Goal: Task Accomplishment & Management: Manage account settings

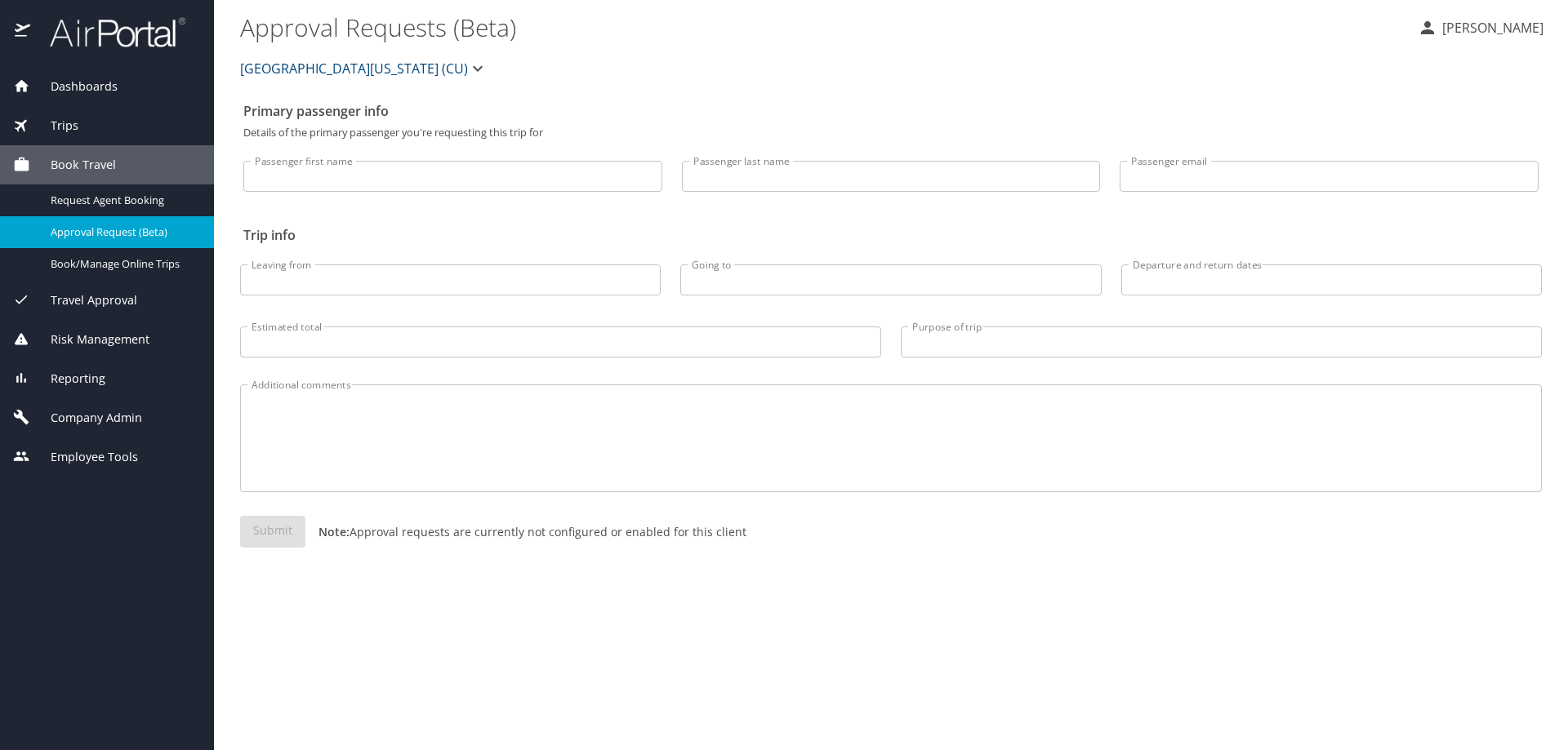
click at [84, 381] on span "Reporting" at bounding box center [68, 379] width 75 height 18
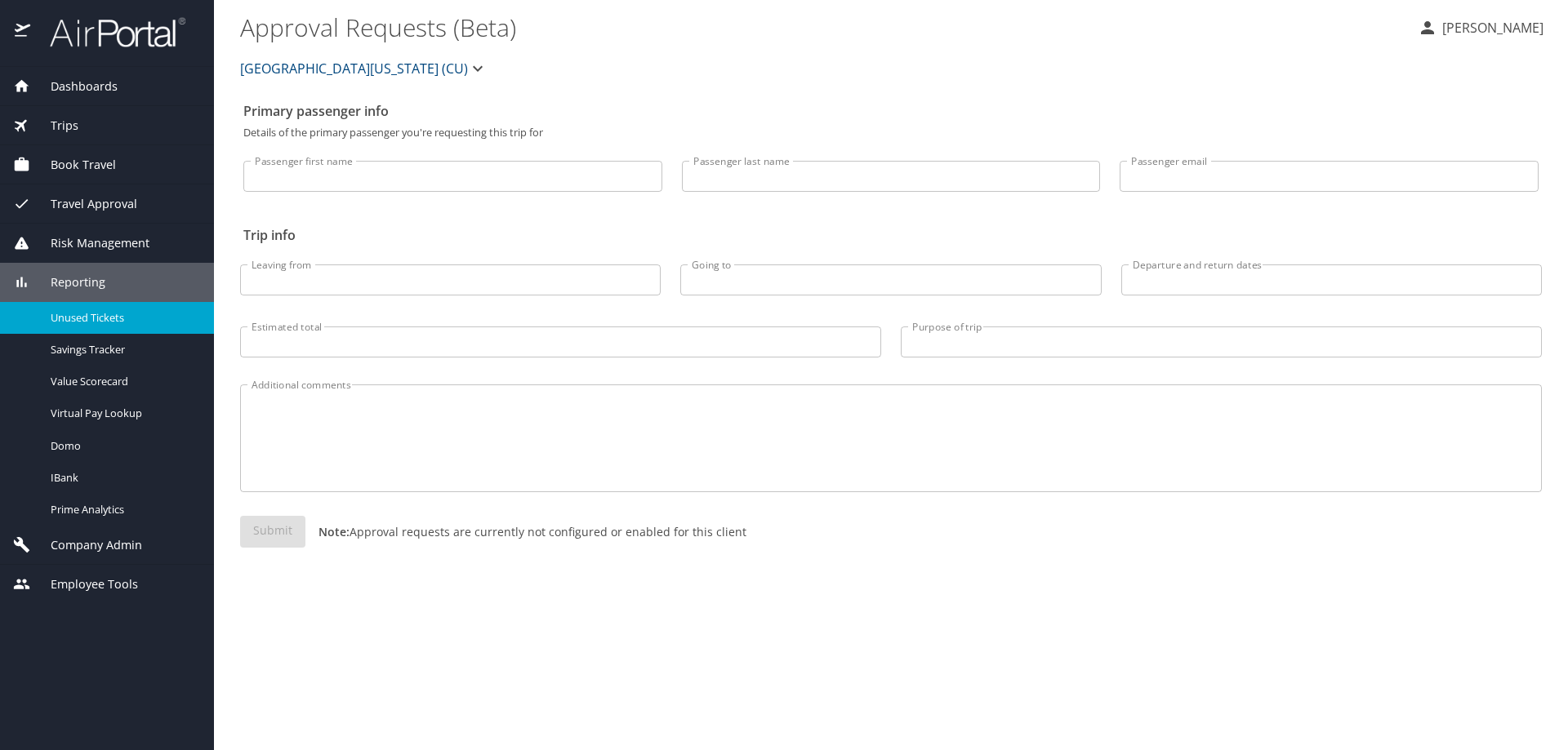
click at [125, 316] on span "Unused Tickets" at bounding box center [122, 317] width 143 height 16
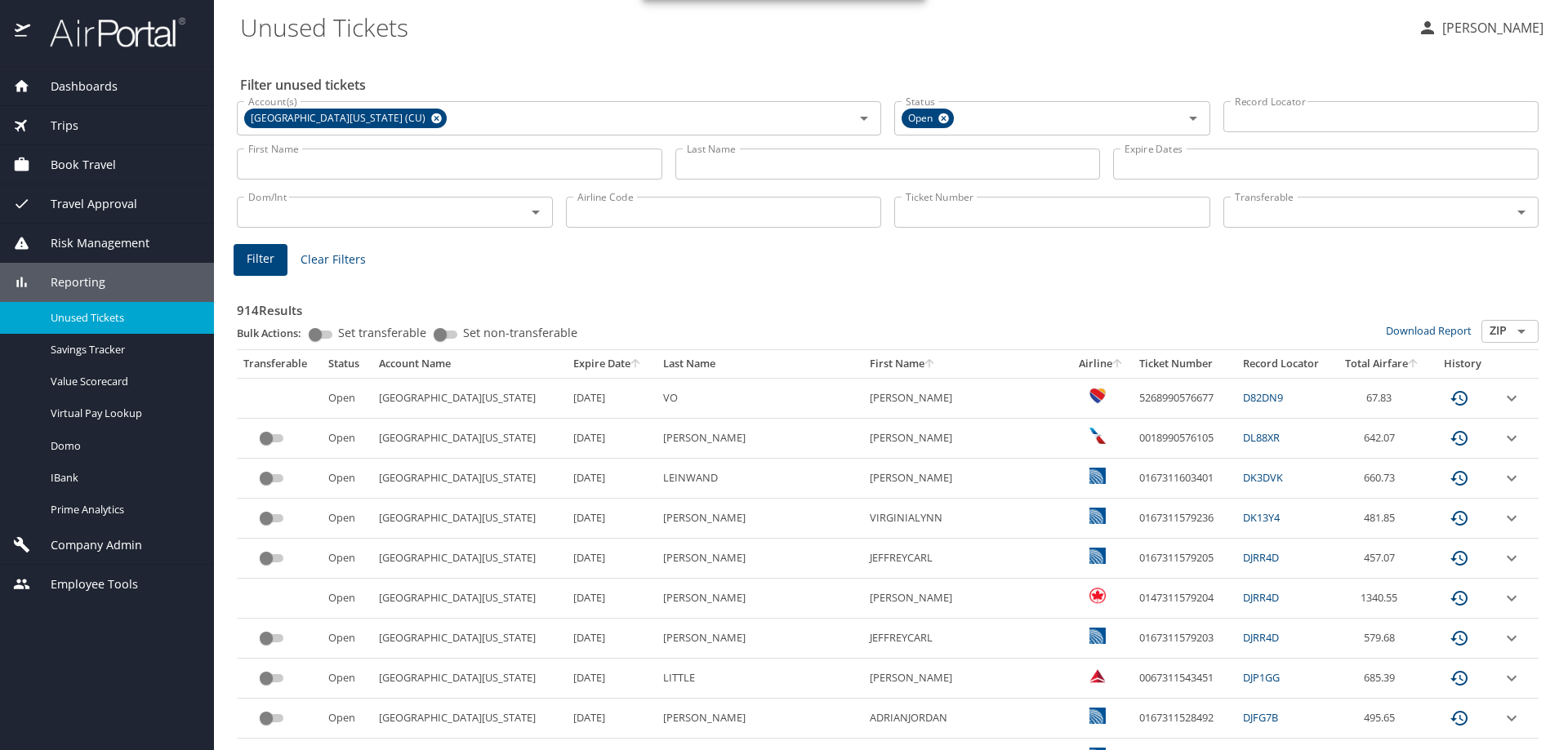
click at [91, 541] on span "Company Admin" at bounding box center [86, 545] width 112 height 18
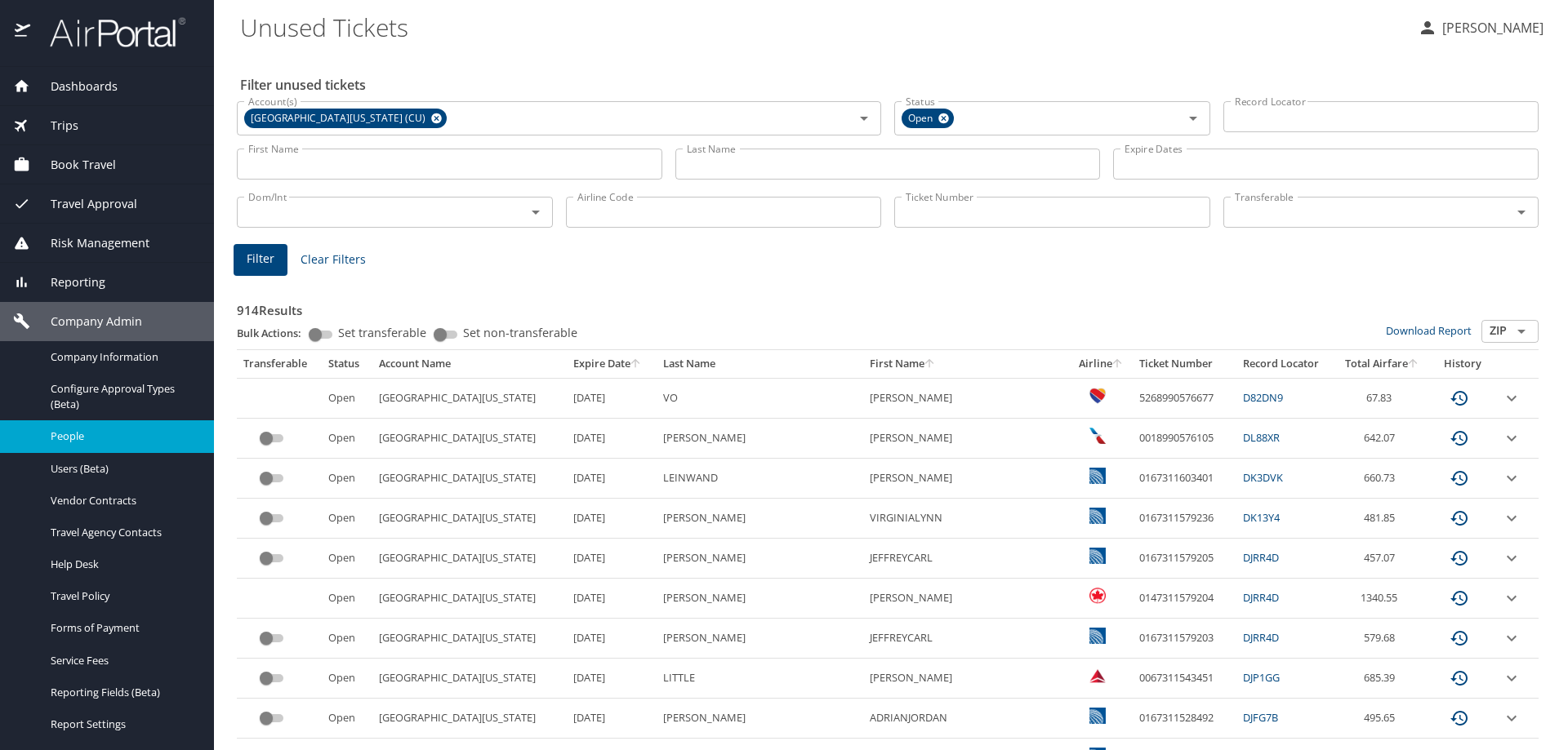
click at [91, 426] on link "People" at bounding box center [107, 436] width 214 height 32
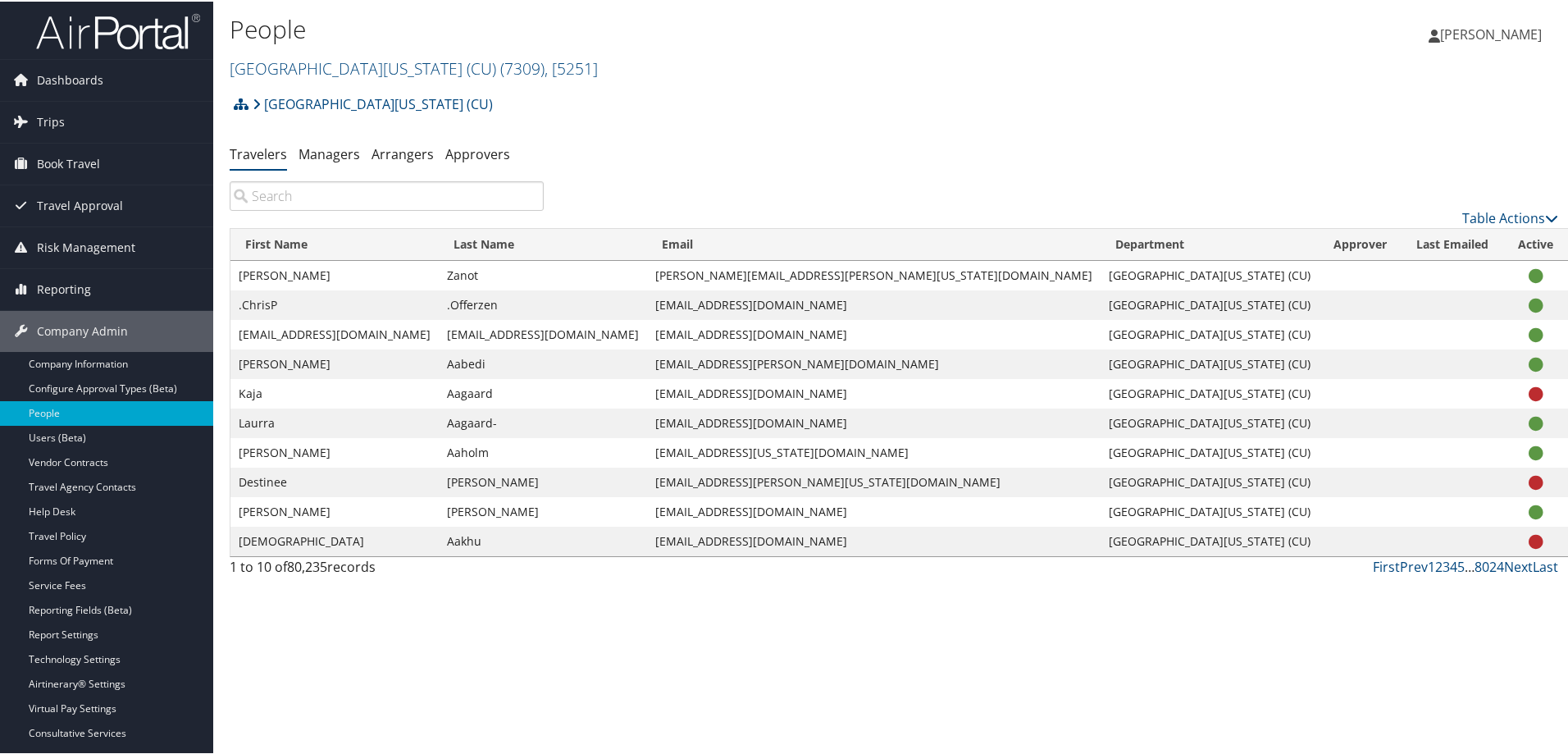
click at [330, 189] on input "search" at bounding box center [387, 194] width 314 height 30
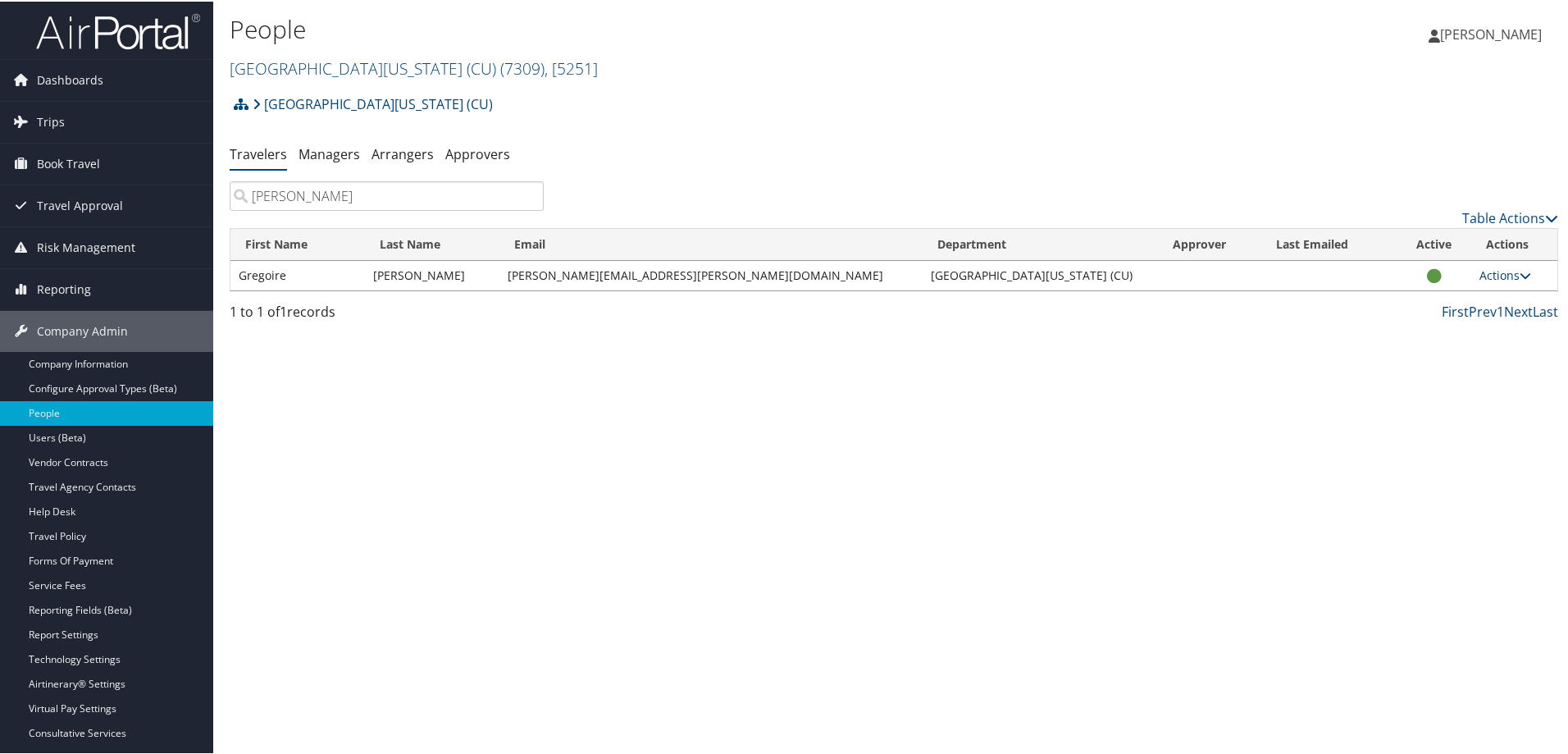
type input "[PERSON_NAME]"
click at [1488, 277] on link "Actions" at bounding box center [1505, 274] width 52 height 16
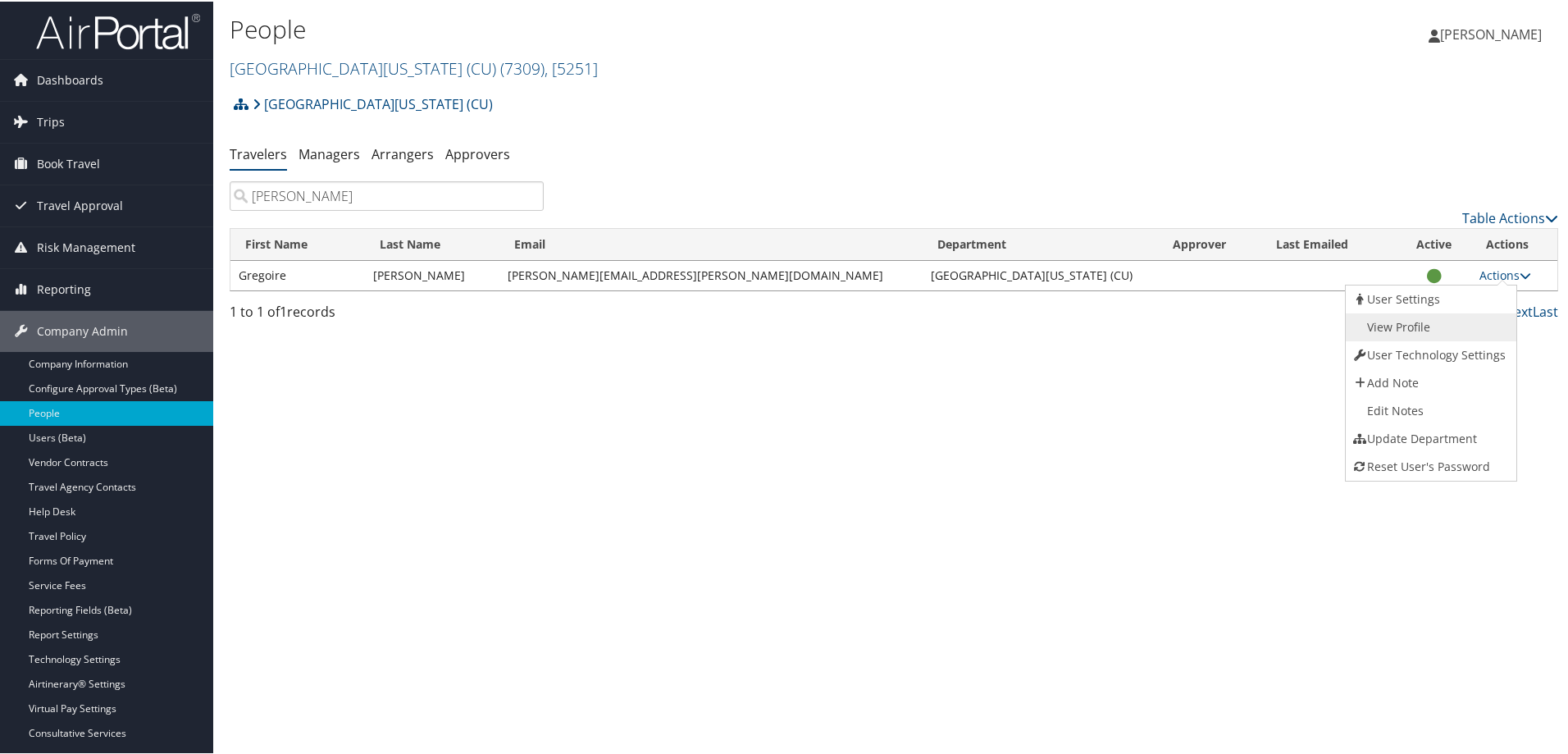
click at [1443, 319] on link "View Profile" at bounding box center [1429, 325] width 166 height 28
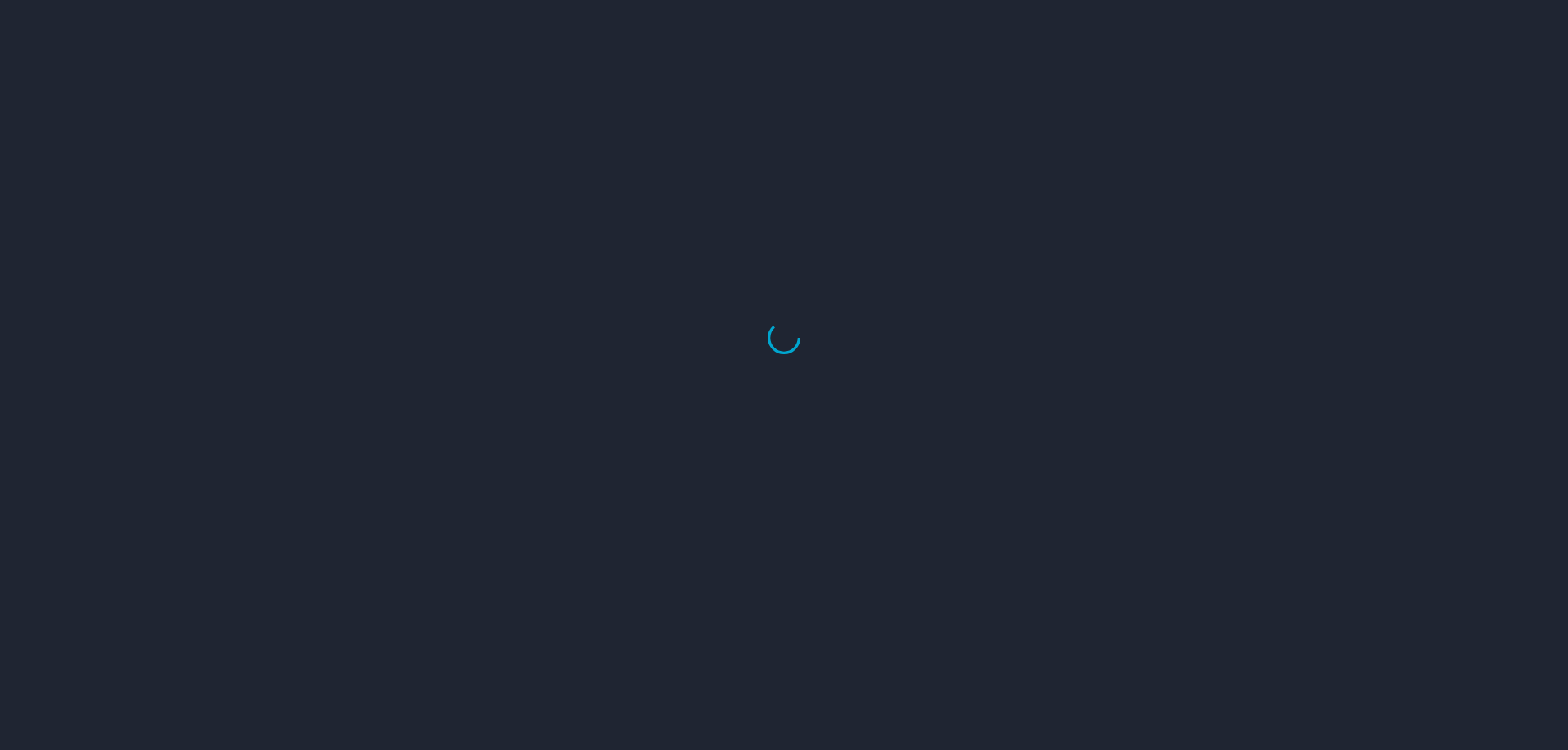
select select "US"
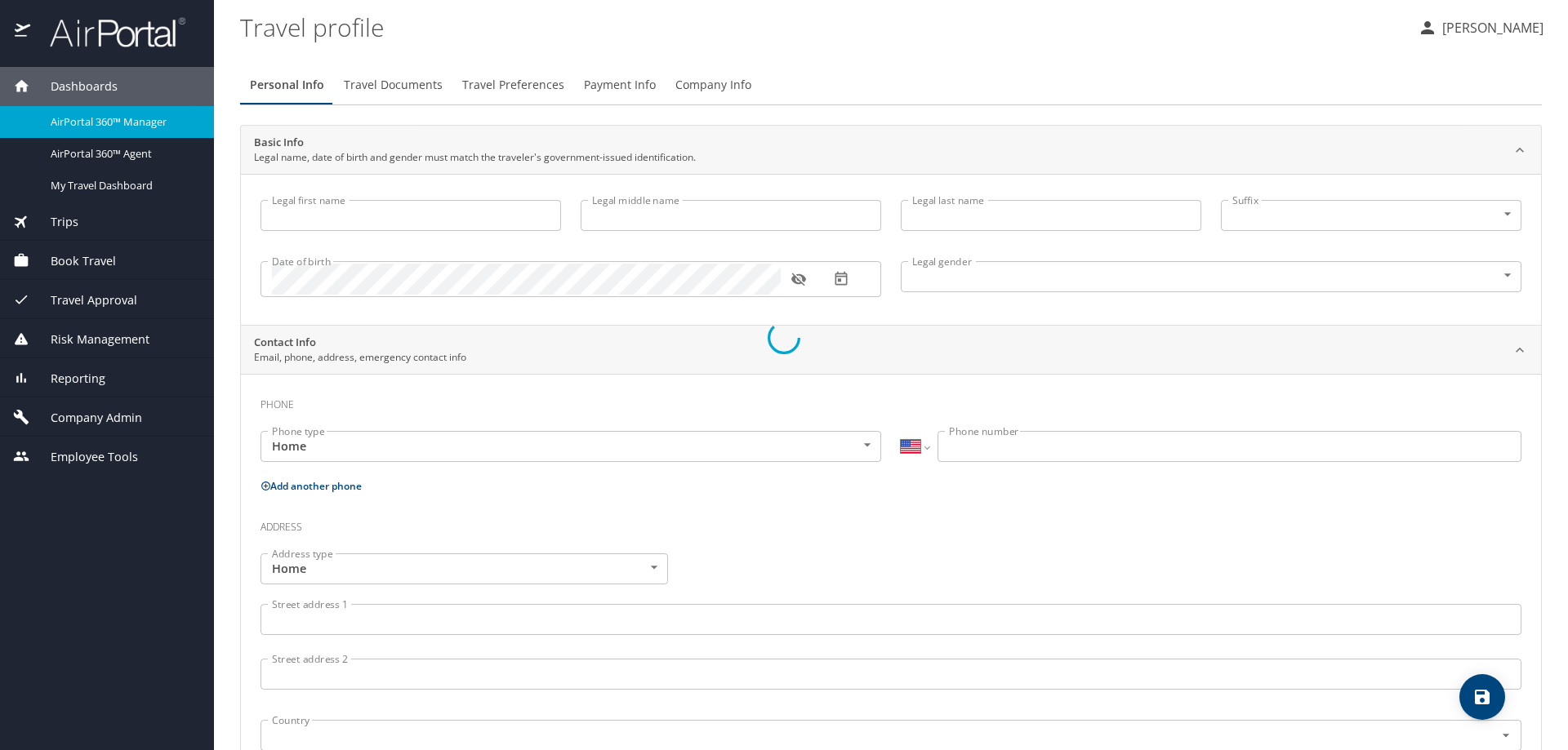
type input "Gregoire"
type input "N"
type input "[PERSON_NAME]"
type input "[DEMOGRAPHIC_DATA]"
select select "US"
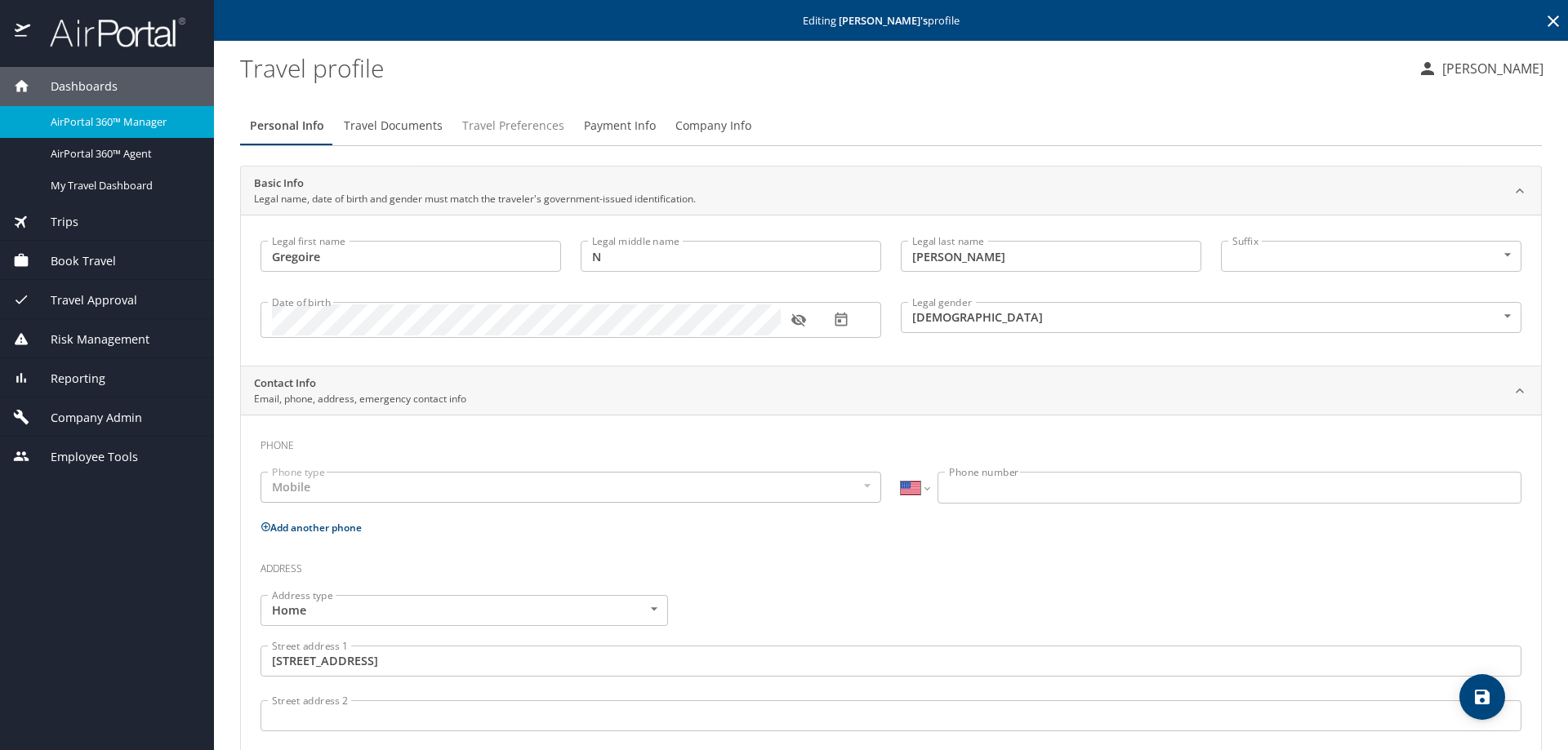
click at [500, 123] on span "Travel Preferences" at bounding box center [513, 126] width 102 height 20
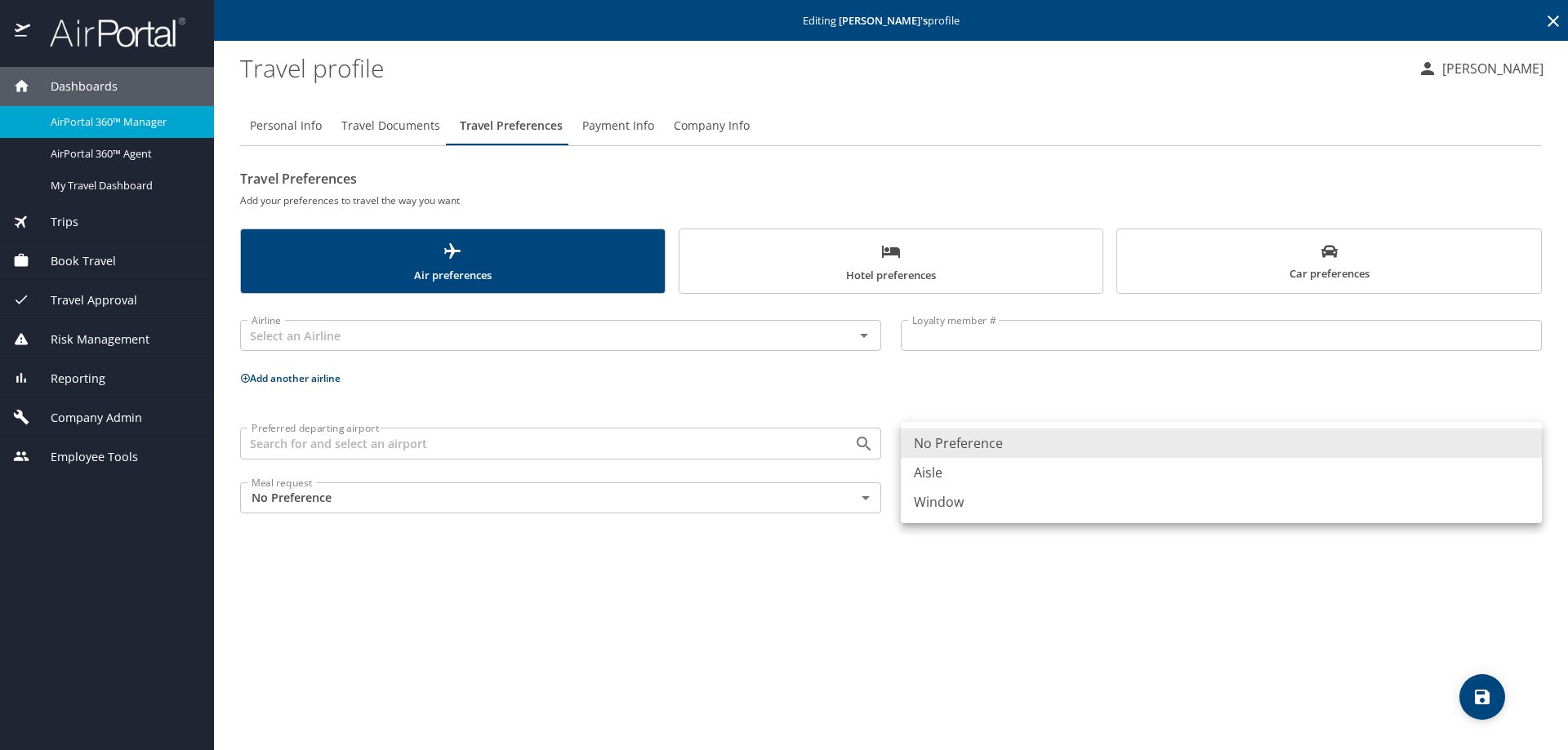
click at [1527, 441] on body "Dashboards AirPortal 360™ Manager AirPortal 360™ Agent My Travel Dashboard Trip…" at bounding box center [784, 375] width 1568 height 750
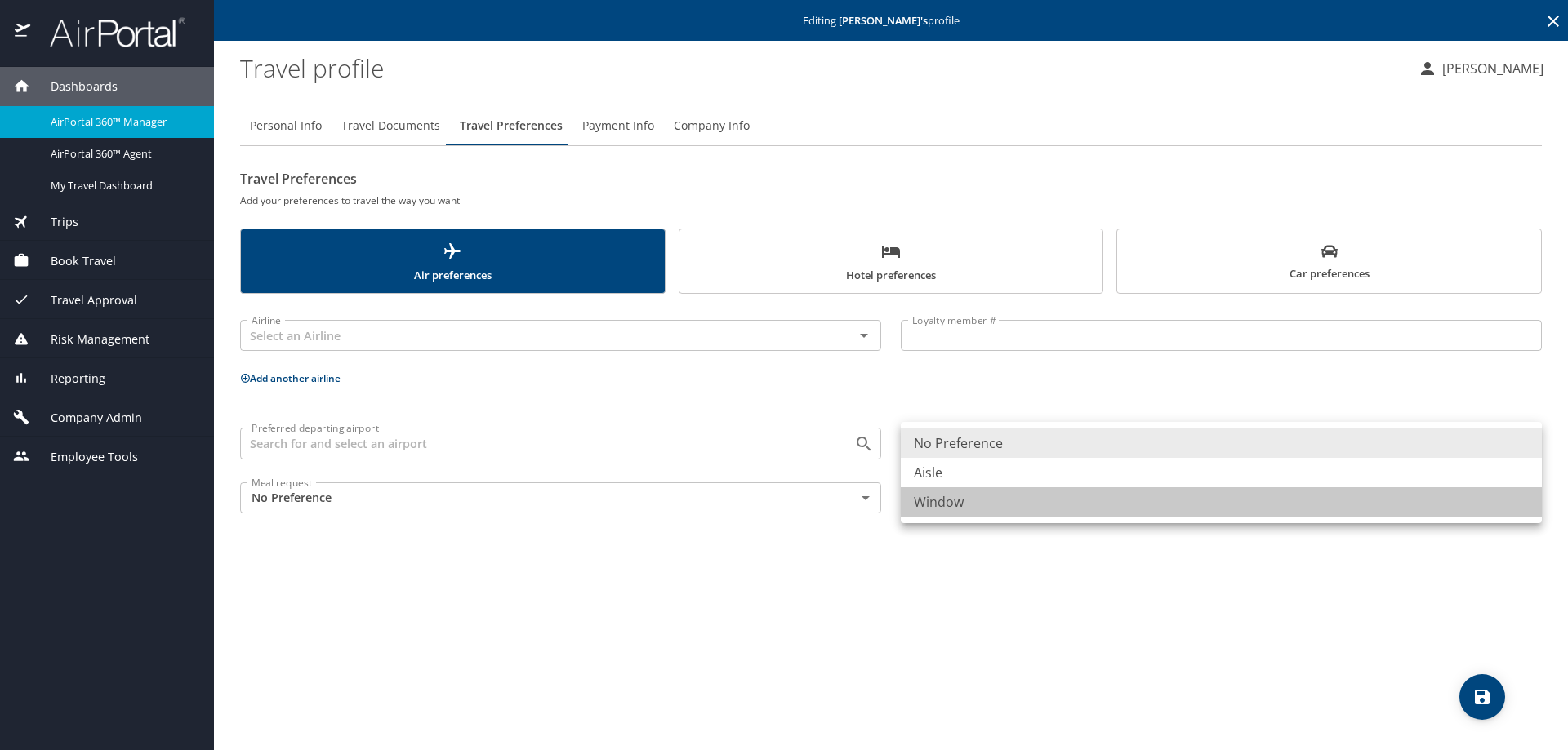
click at [1442, 499] on li "Window" at bounding box center [1220, 502] width 641 height 29
type input "Window"
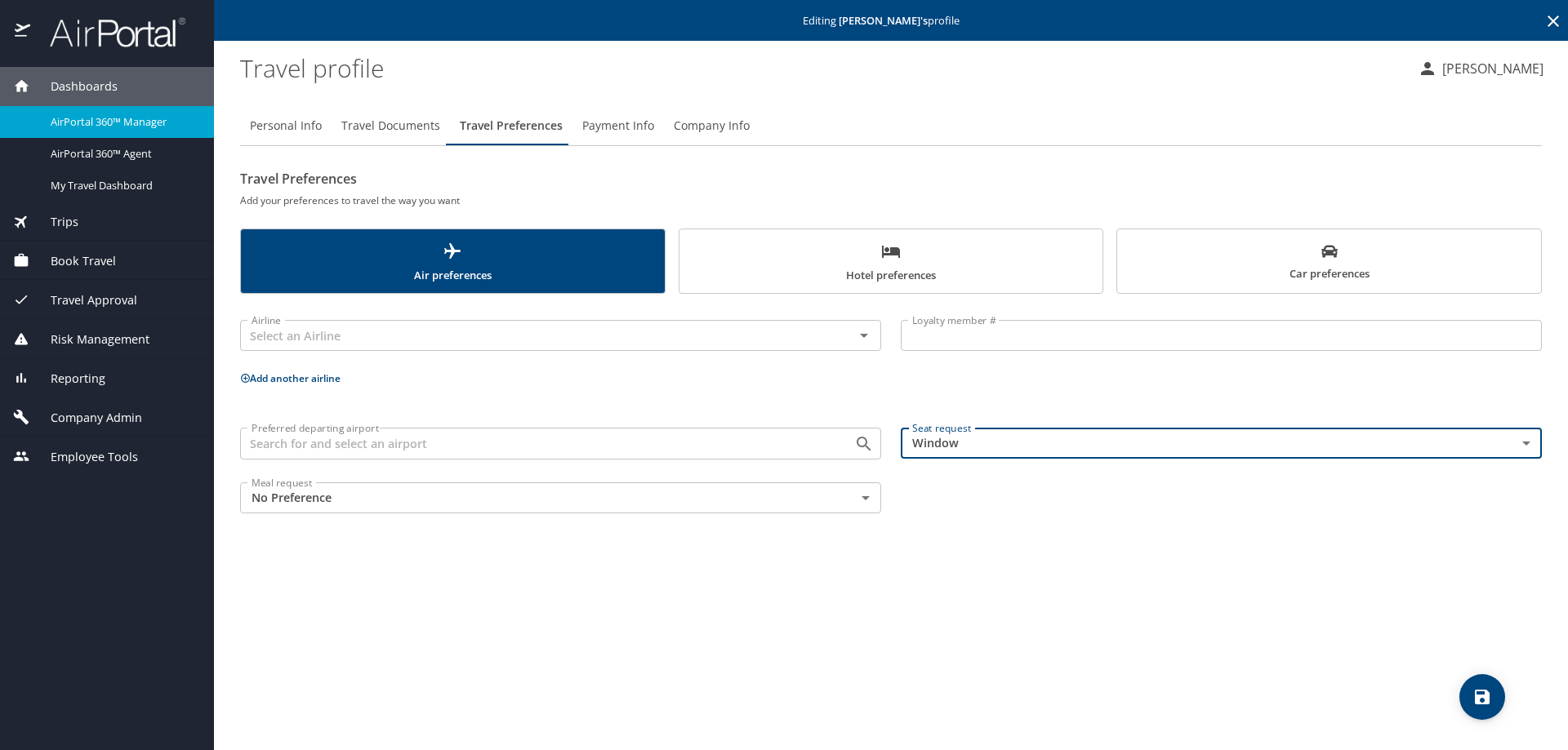
click at [1477, 700] on icon "save" at bounding box center [1482, 697] width 15 height 15
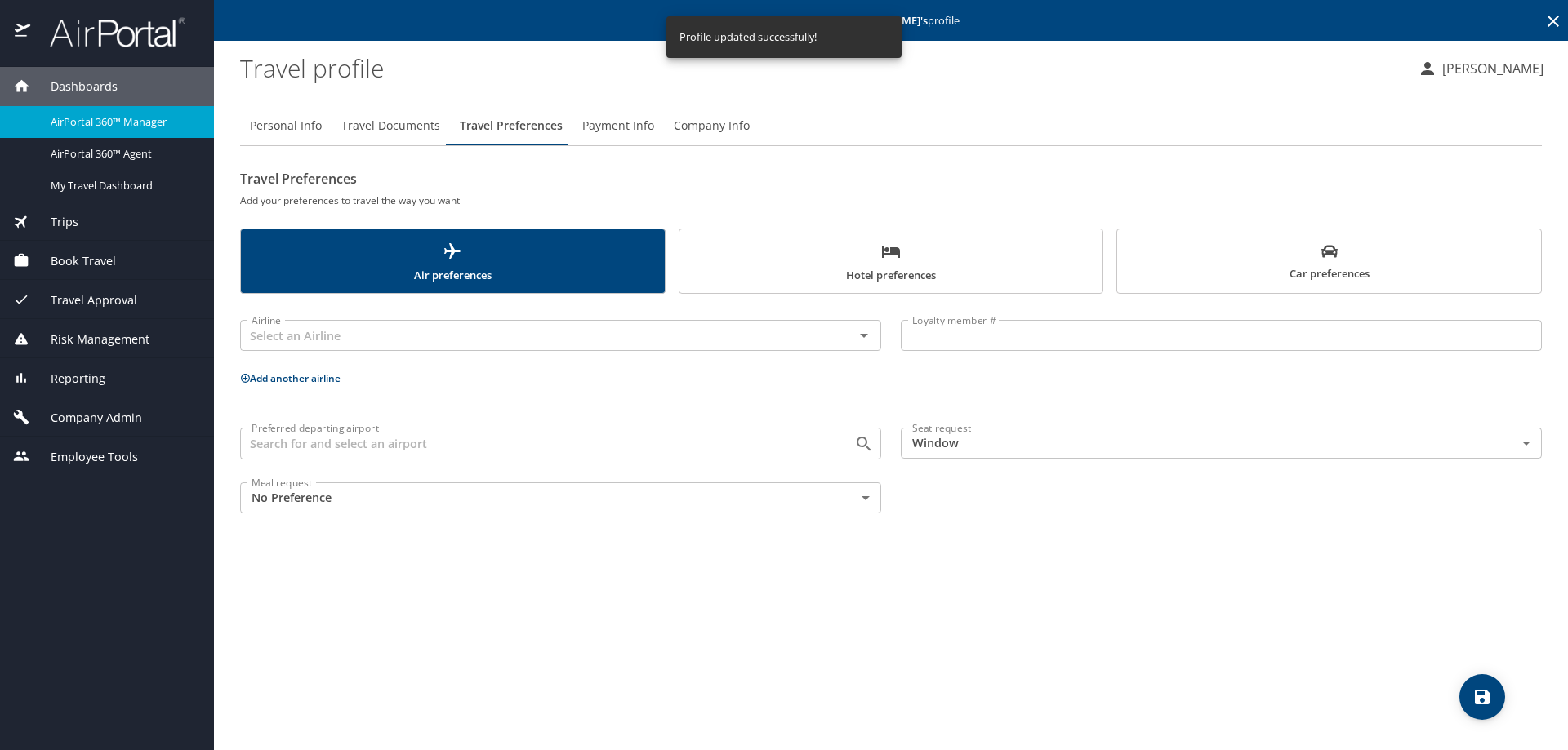
click at [887, 376] on p "Add another airline" at bounding box center [890, 378] width 1301 height 20
